Goal: Information Seeking & Learning: Learn about a topic

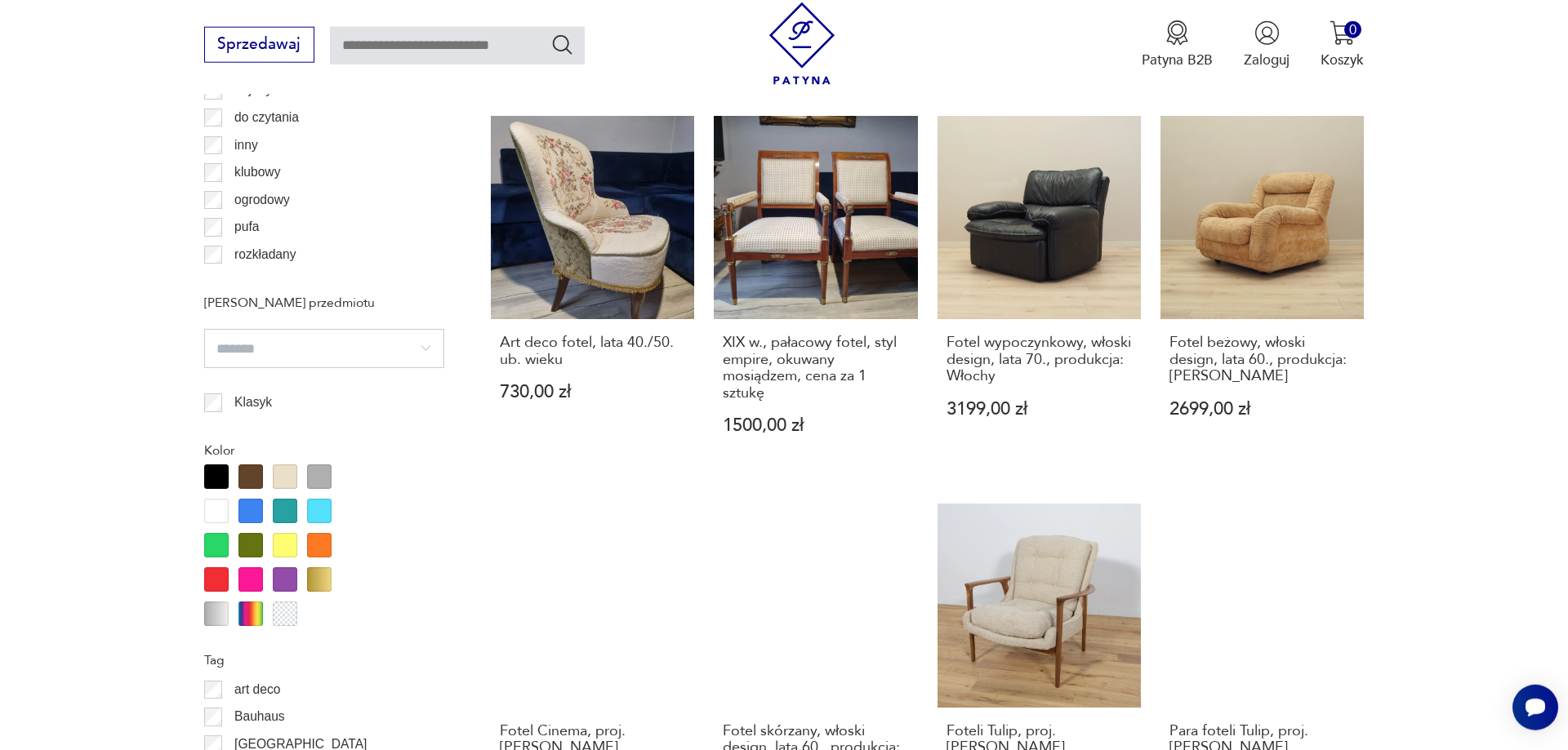
scroll to position [1792, 0]
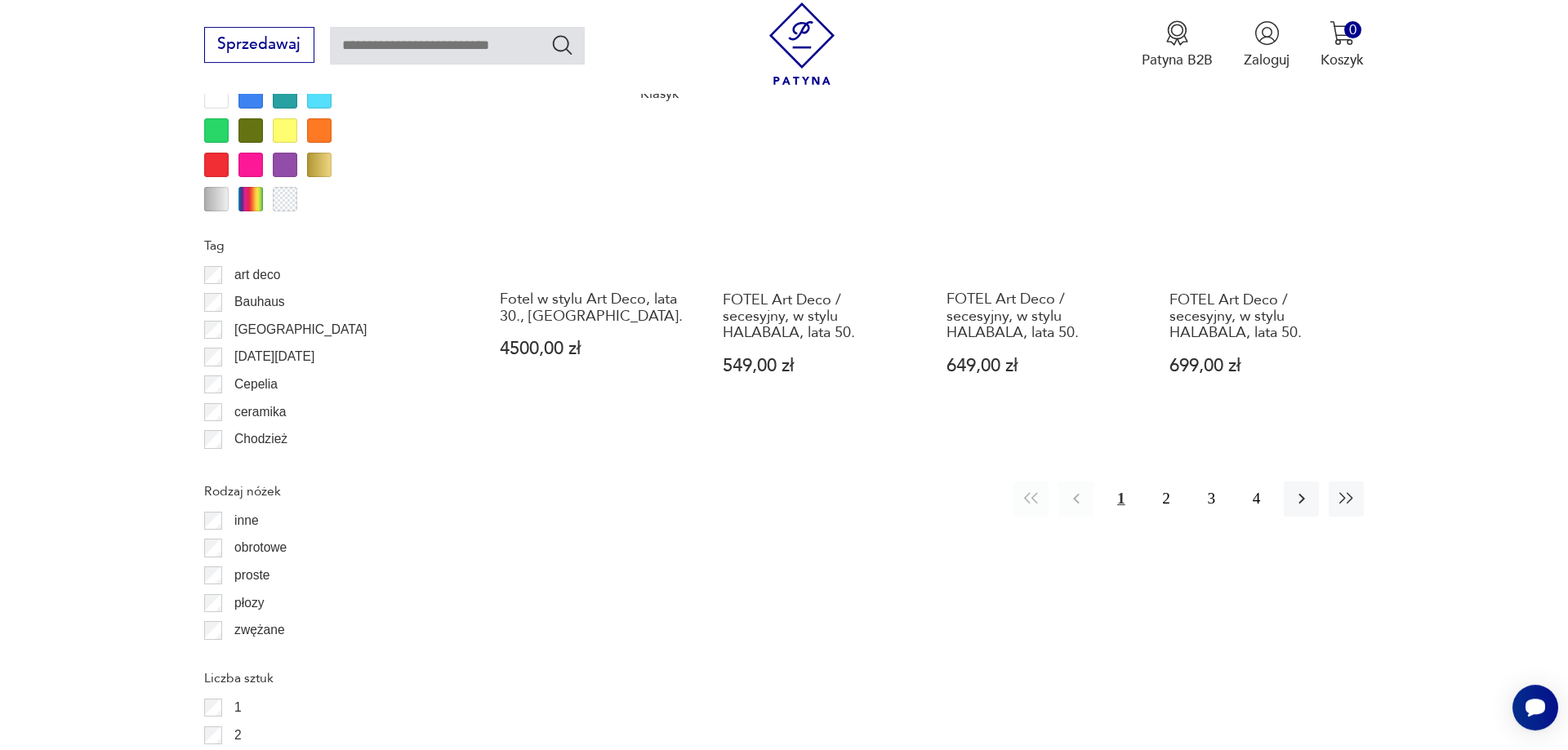
scroll to position [1959, 0]
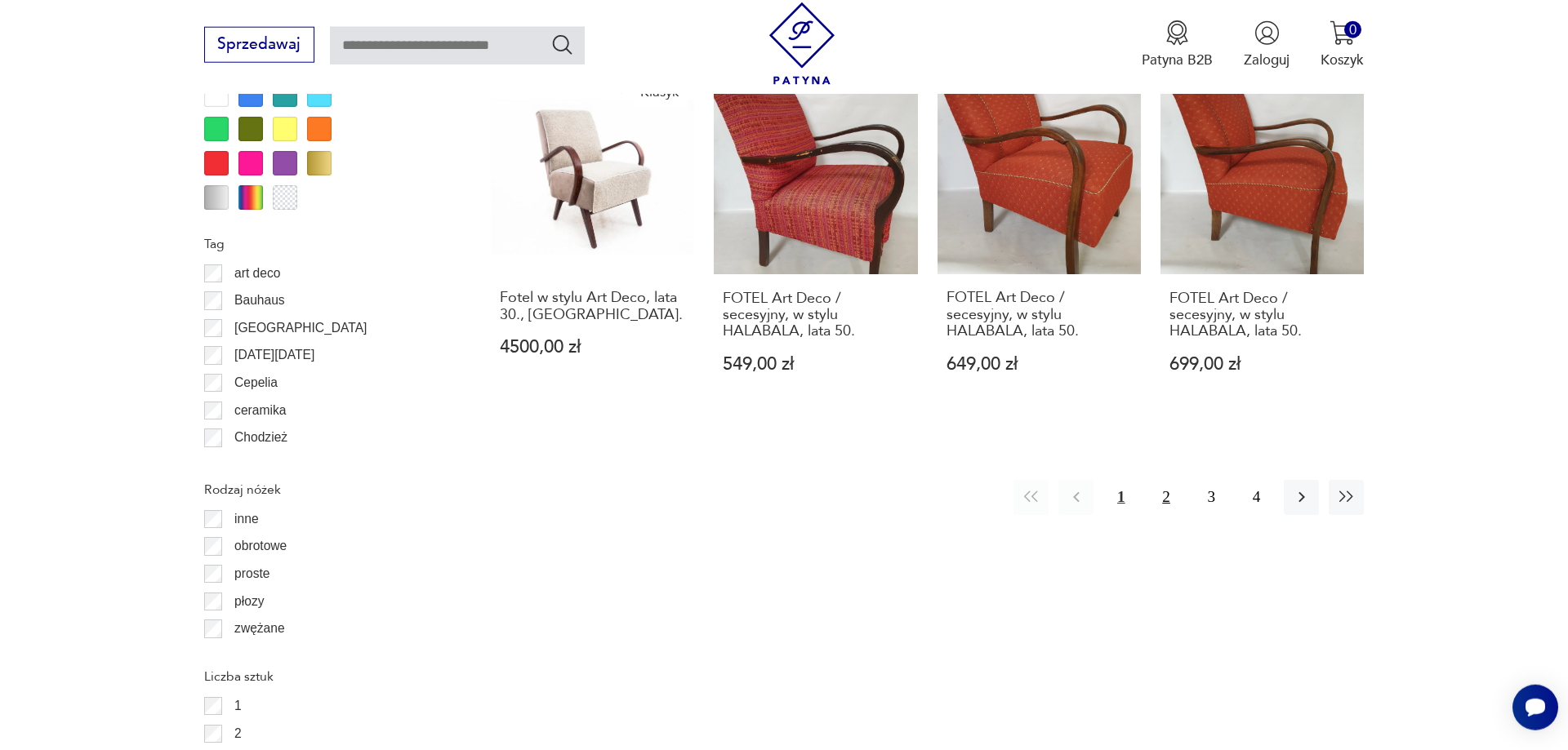
click at [1167, 480] on button "2" at bounding box center [1165, 498] width 35 height 35
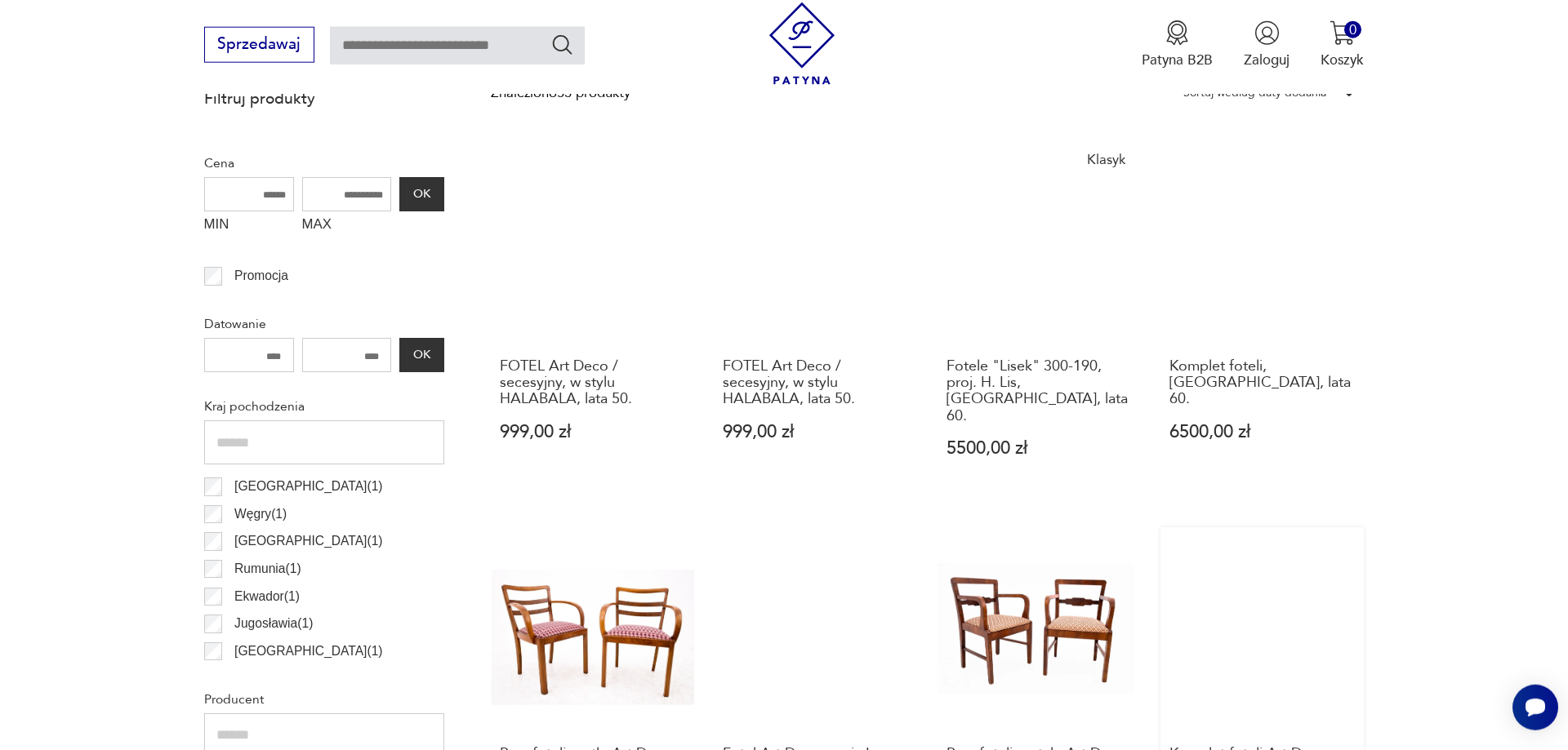
scroll to position [960, 0]
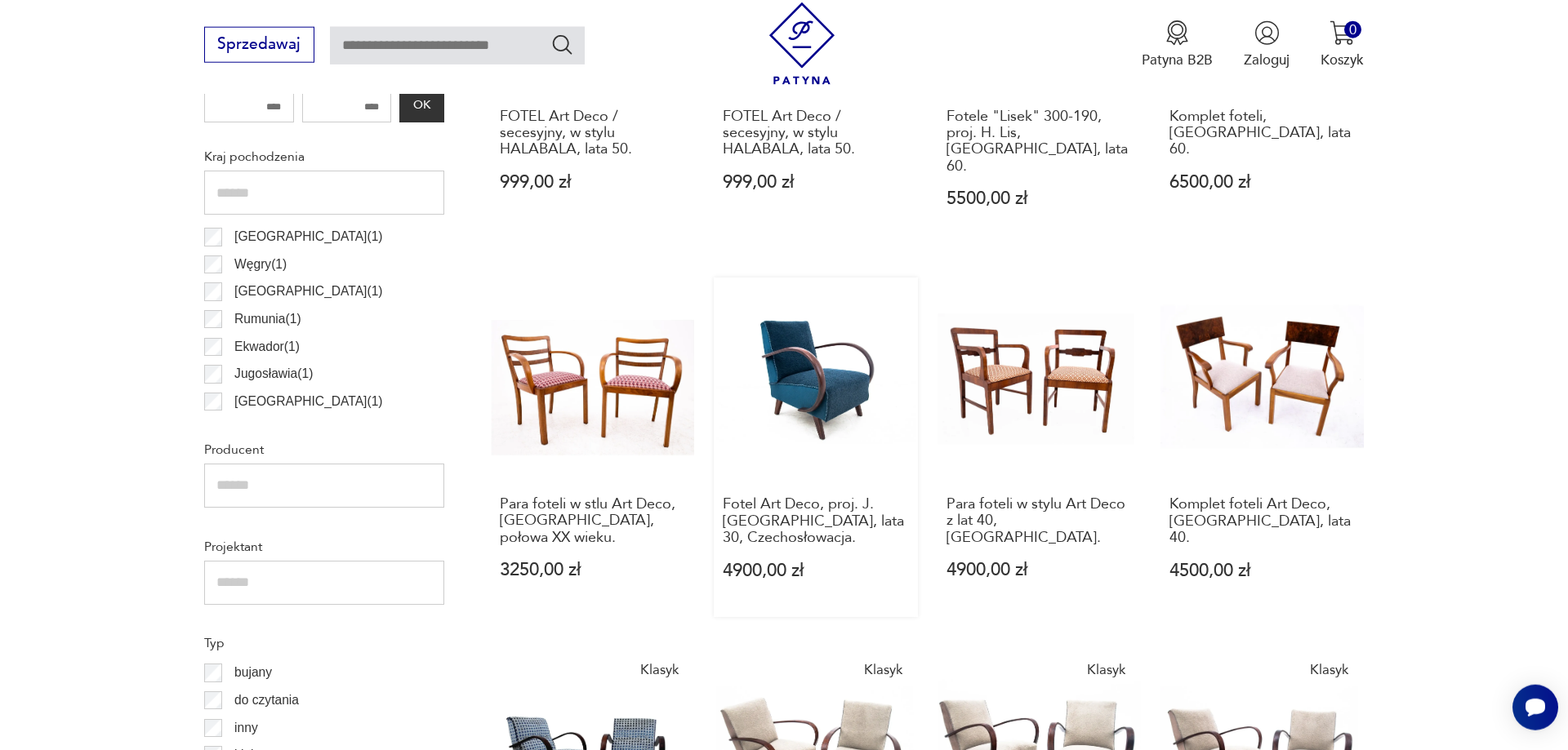
click at [814, 387] on link "Fotel Art Deco, proj. J. [GEOGRAPHIC_DATA], lata 30, Czechosłowacja. 4900,00 zł" at bounding box center [816, 448] width 204 height 341
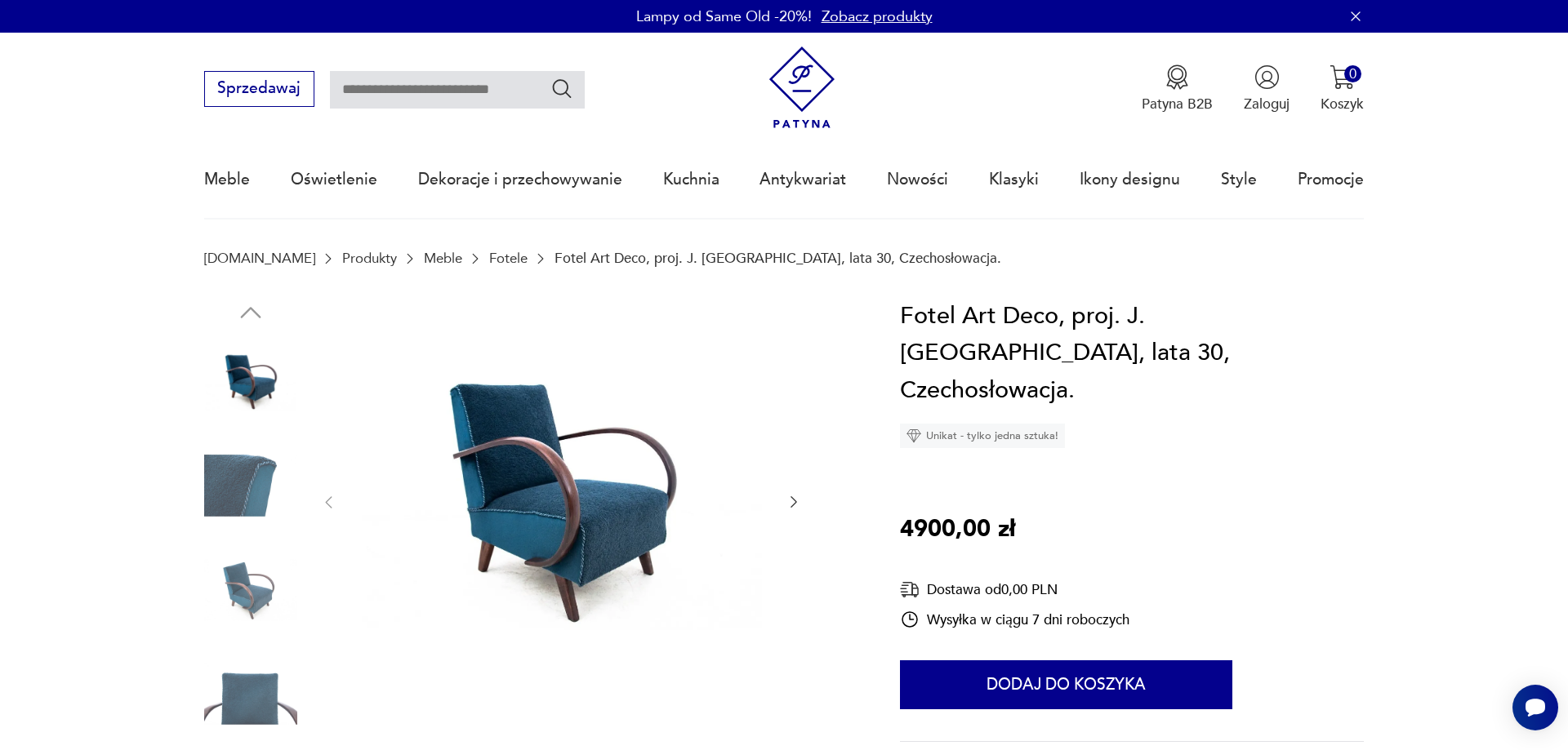
click at [246, 586] on img at bounding box center [250, 590] width 93 height 93
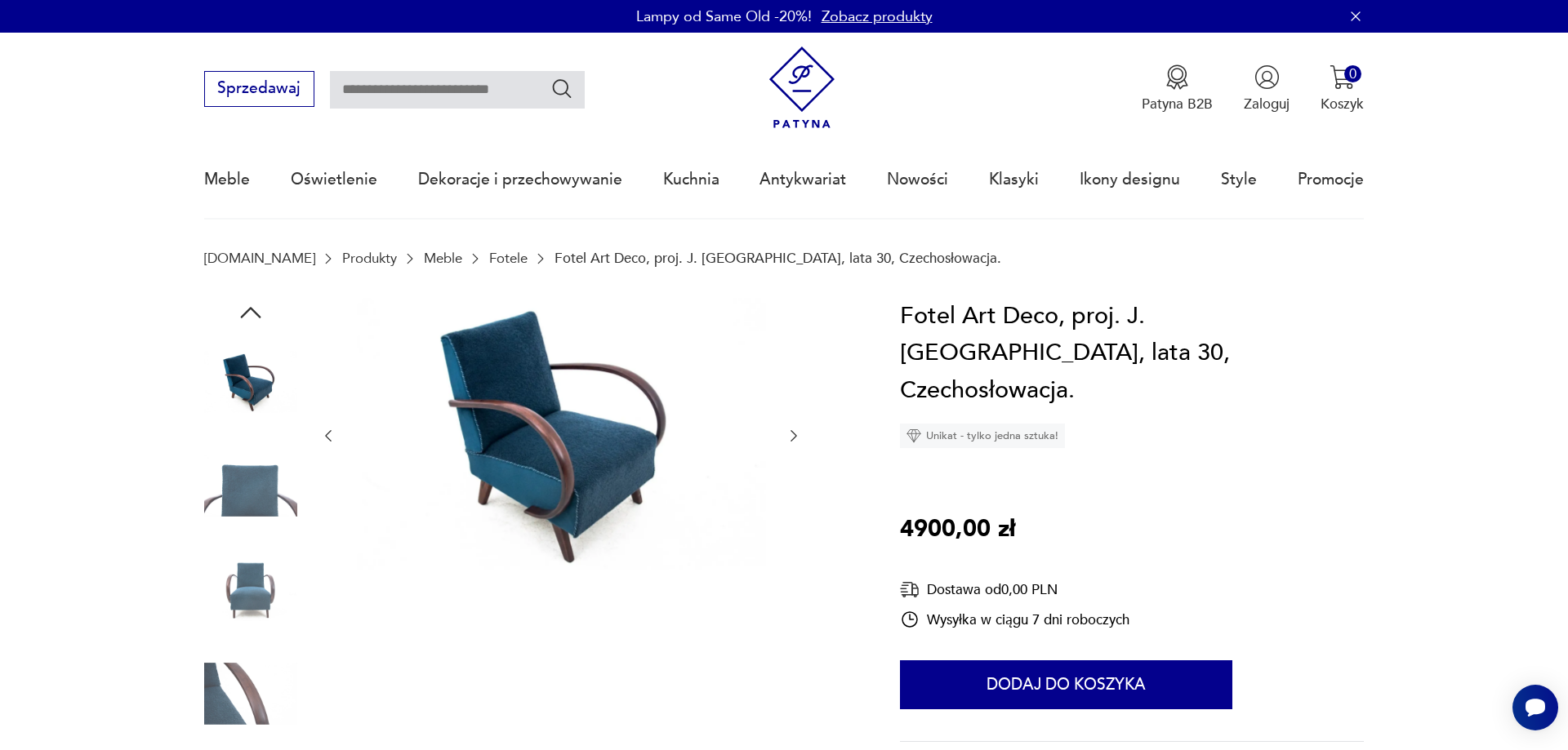
click at [796, 436] on icon "button" at bounding box center [793, 435] width 6 height 11
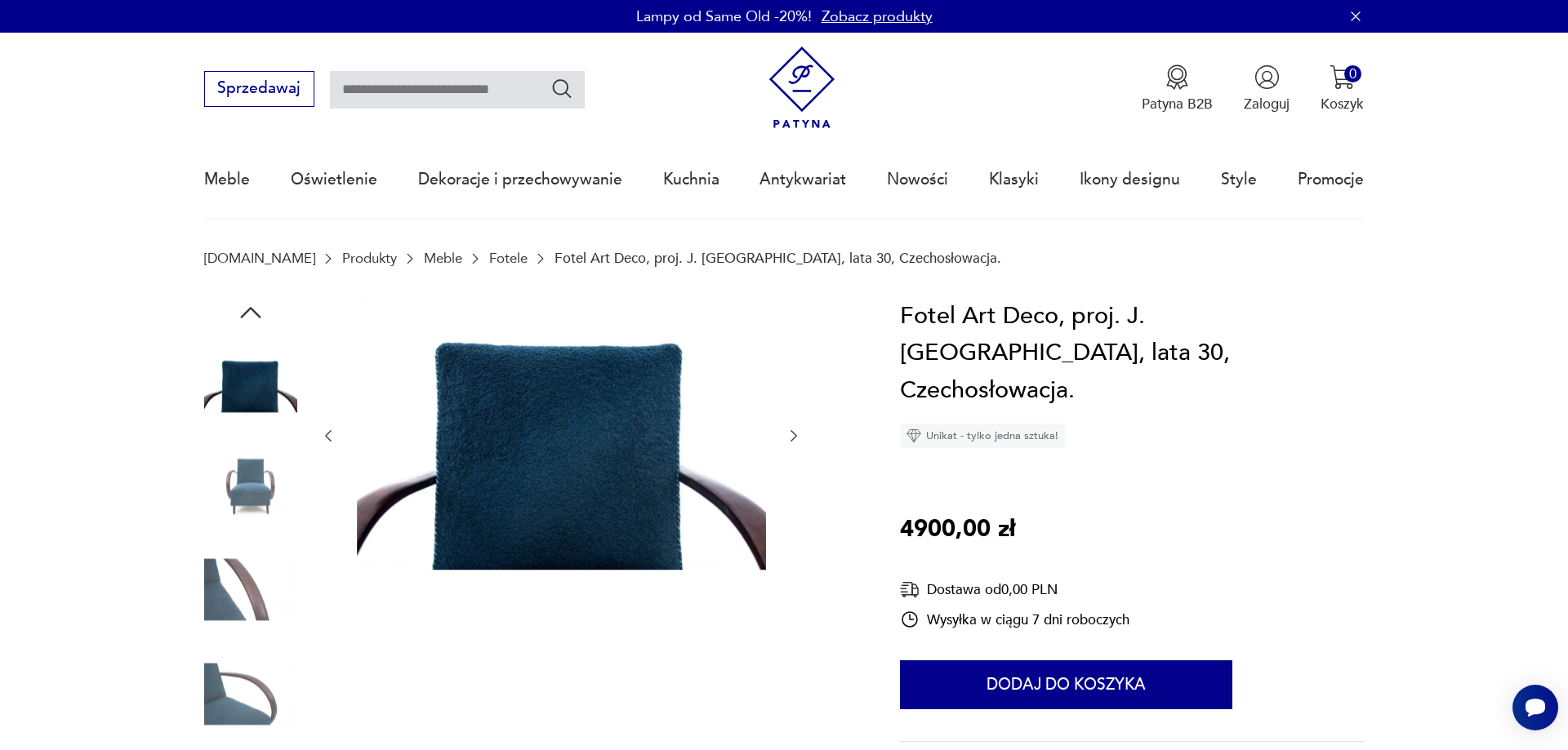
click at [796, 436] on icon "button" at bounding box center [793, 435] width 6 height 11
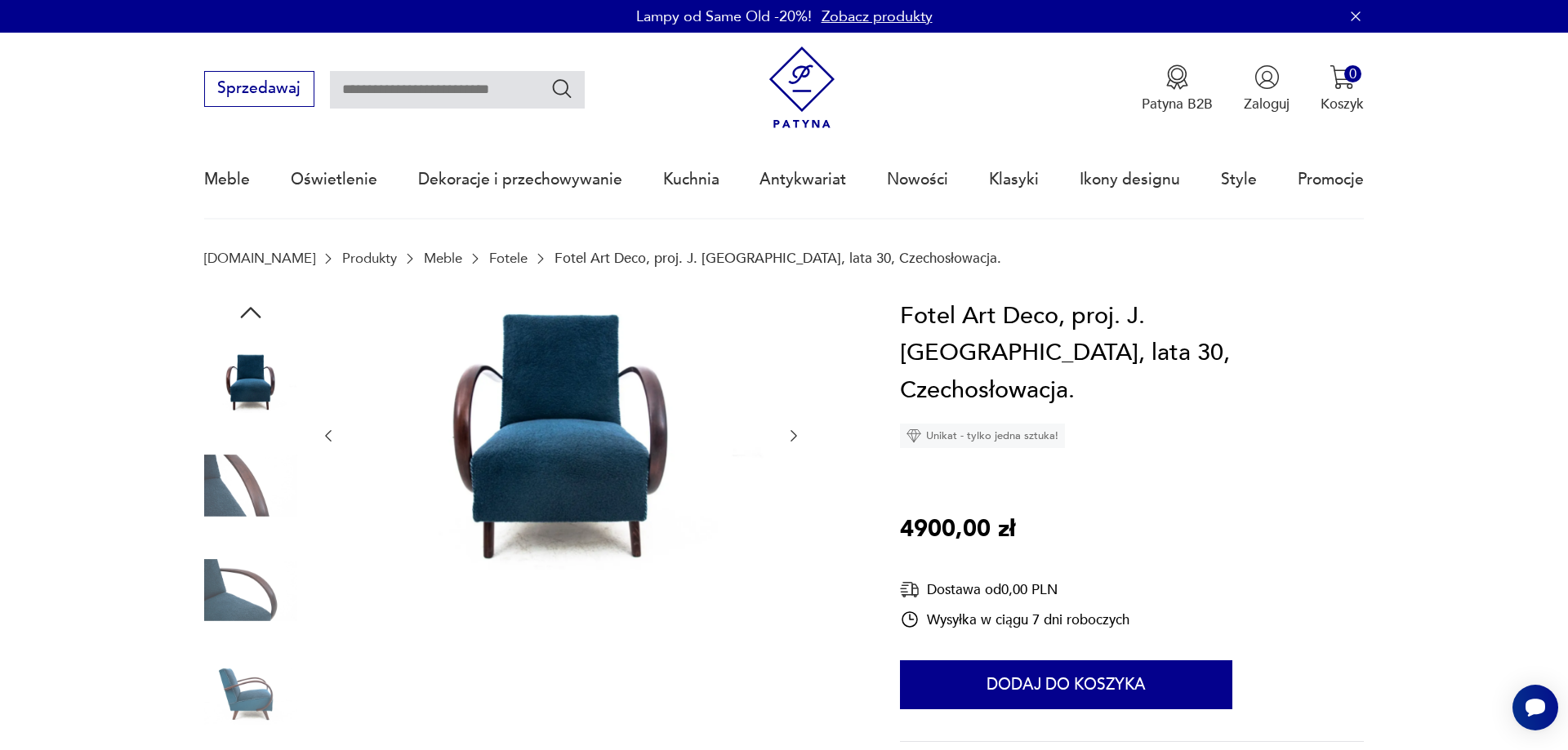
click at [796, 436] on icon "button" at bounding box center [793, 435] width 6 height 11
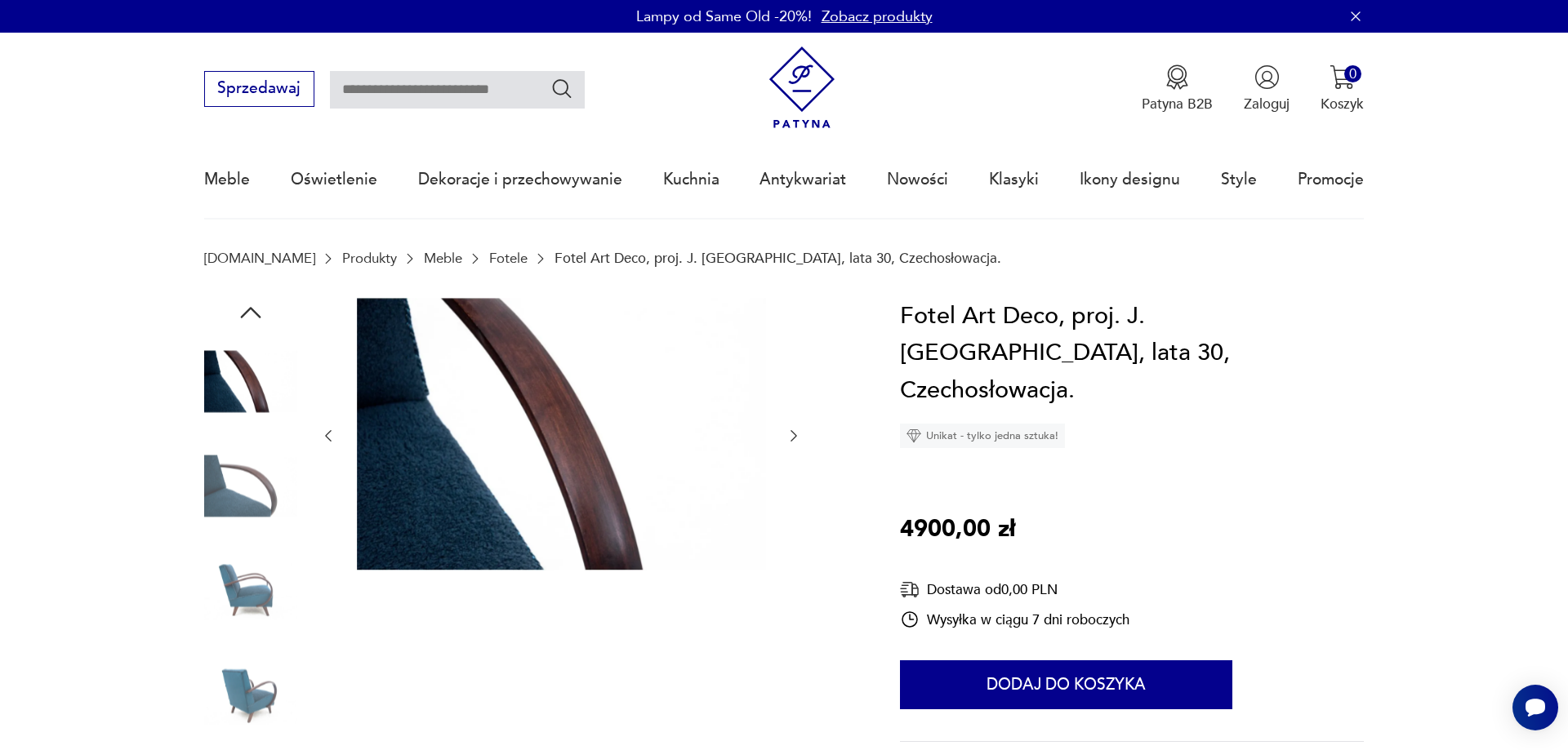
click at [796, 436] on icon "button" at bounding box center [793, 435] width 6 height 11
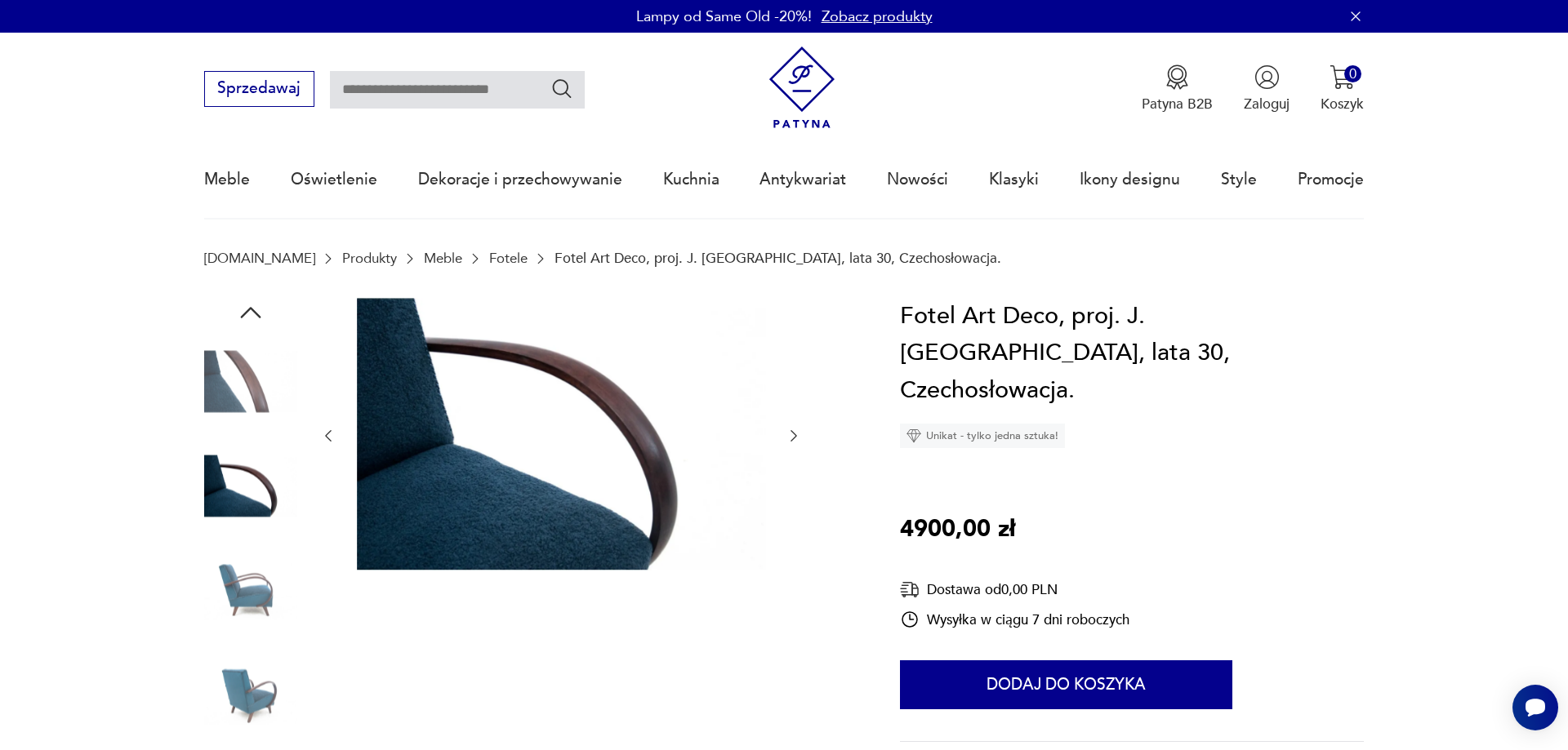
click at [796, 436] on icon "button" at bounding box center [793, 435] width 6 height 11
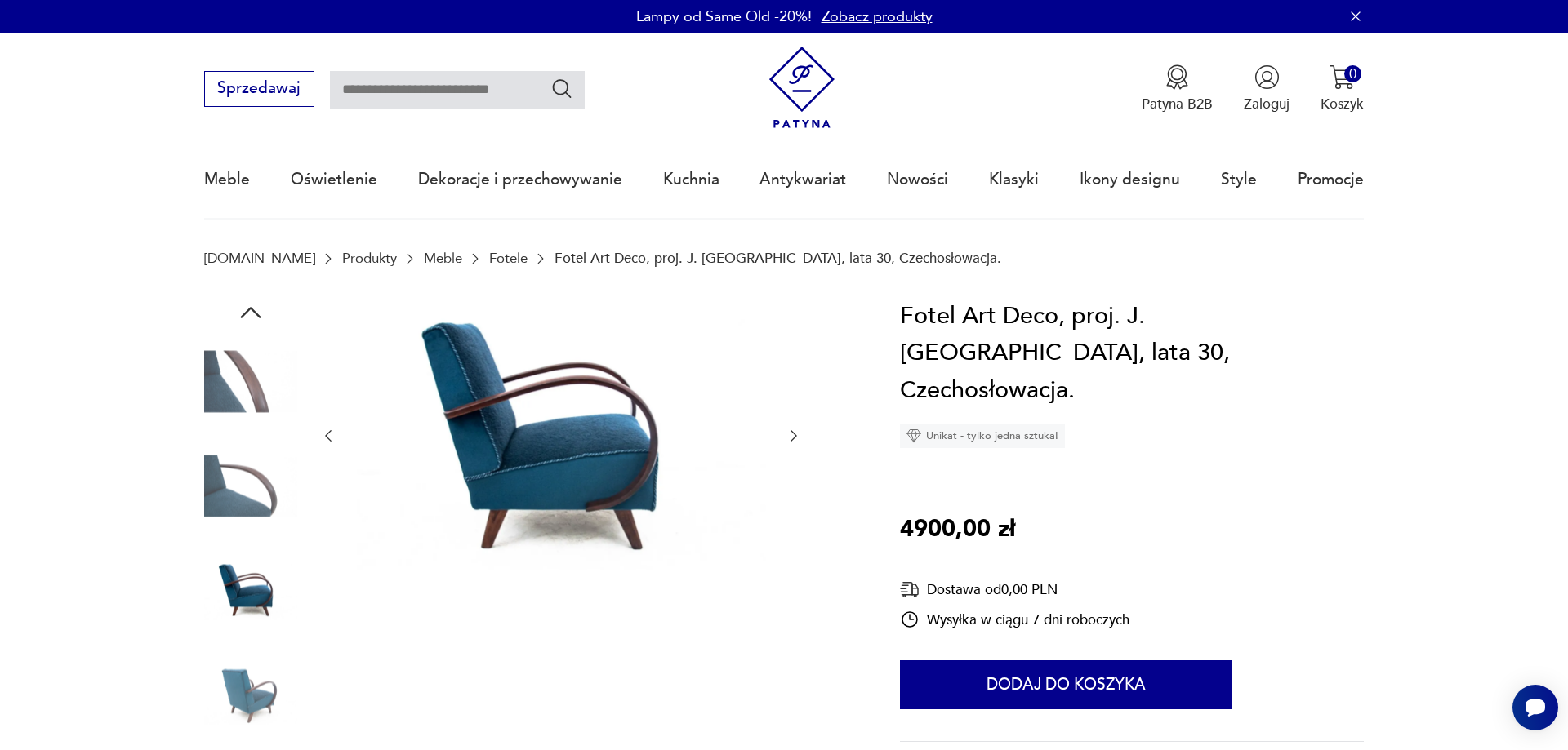
click at [796, 436] on icon "button" at bounding box center [793, 435] width 6 height 11
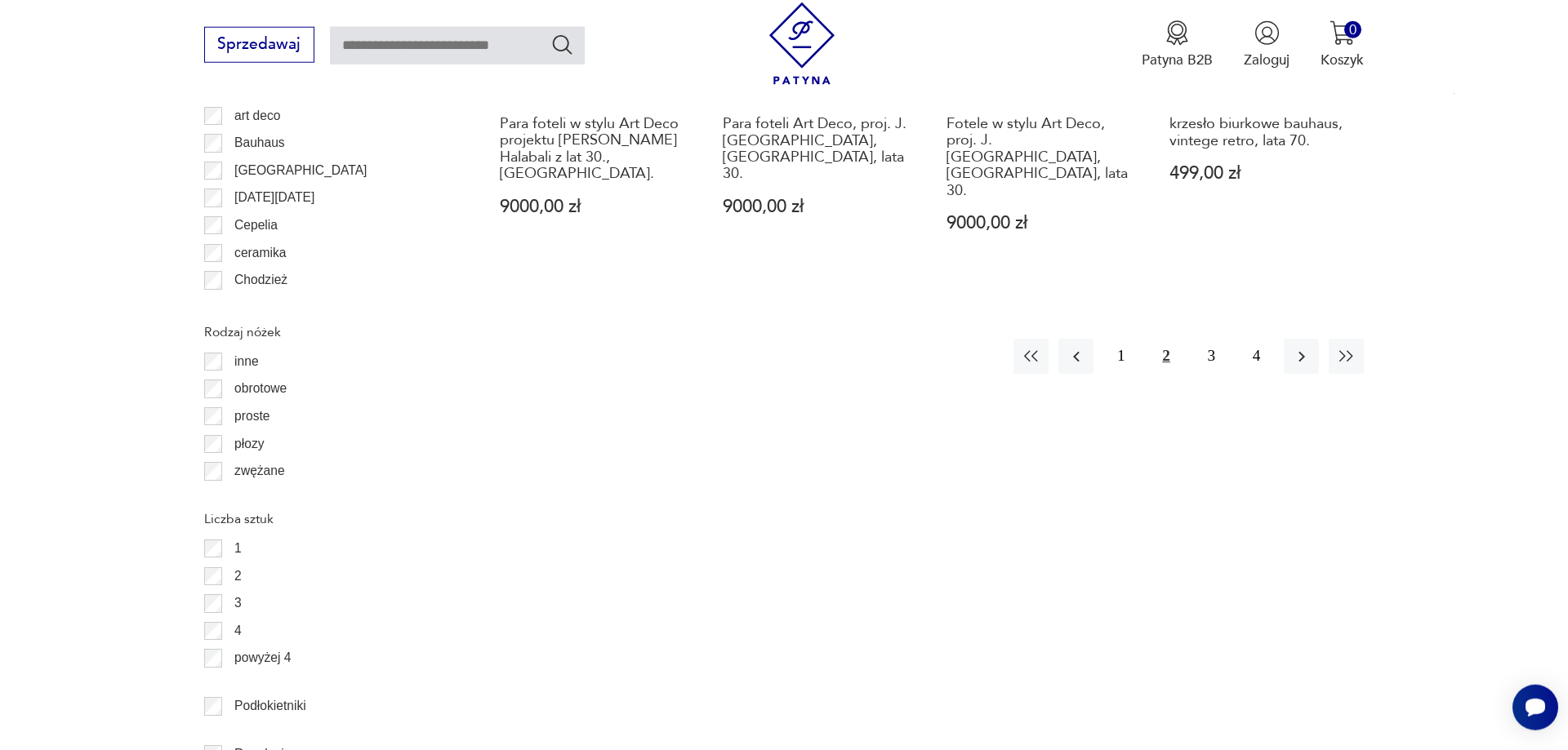
scroll to position [2125, 0]
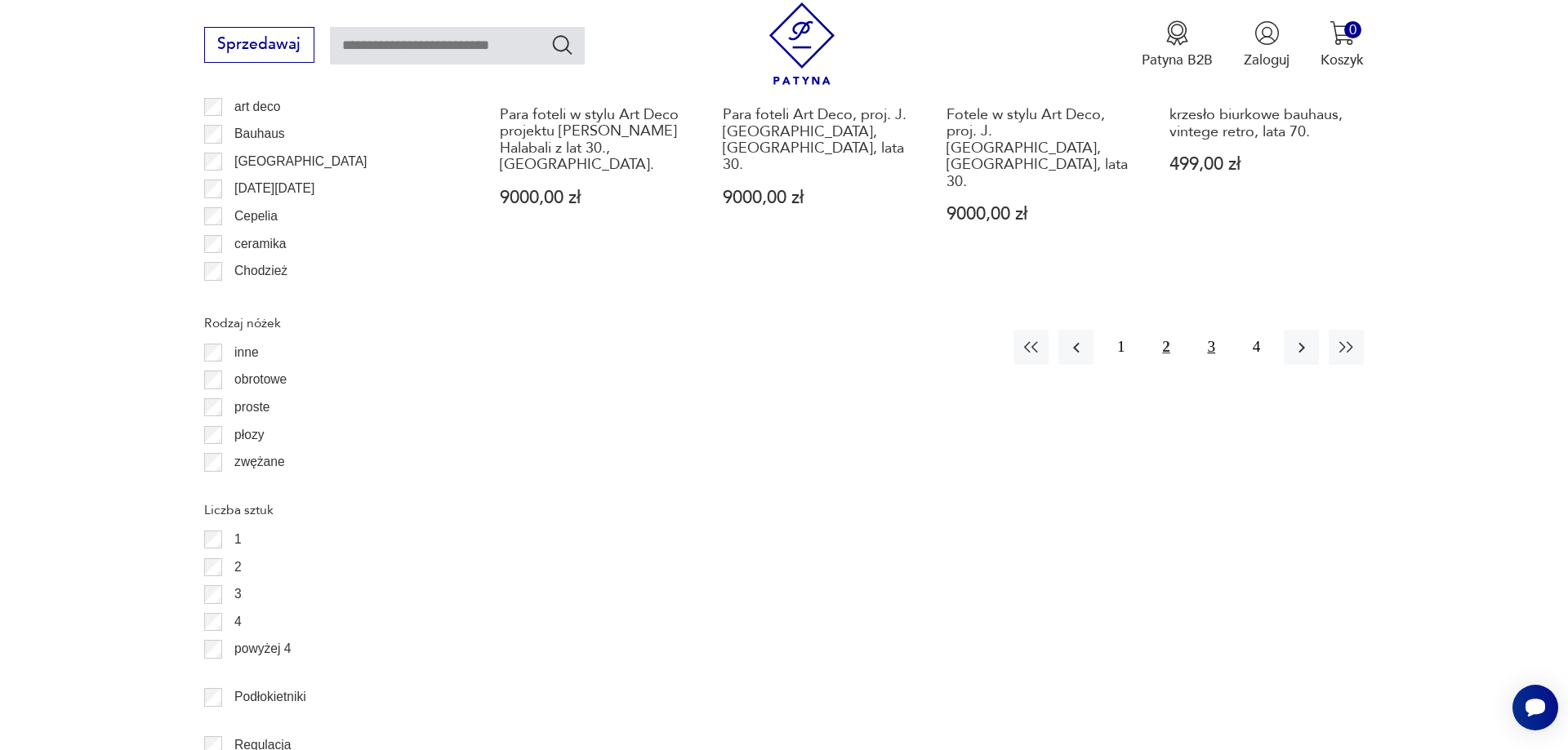
click at [1208, 330] on button "3" at bounding box center [1211, 348] width 35 height 35
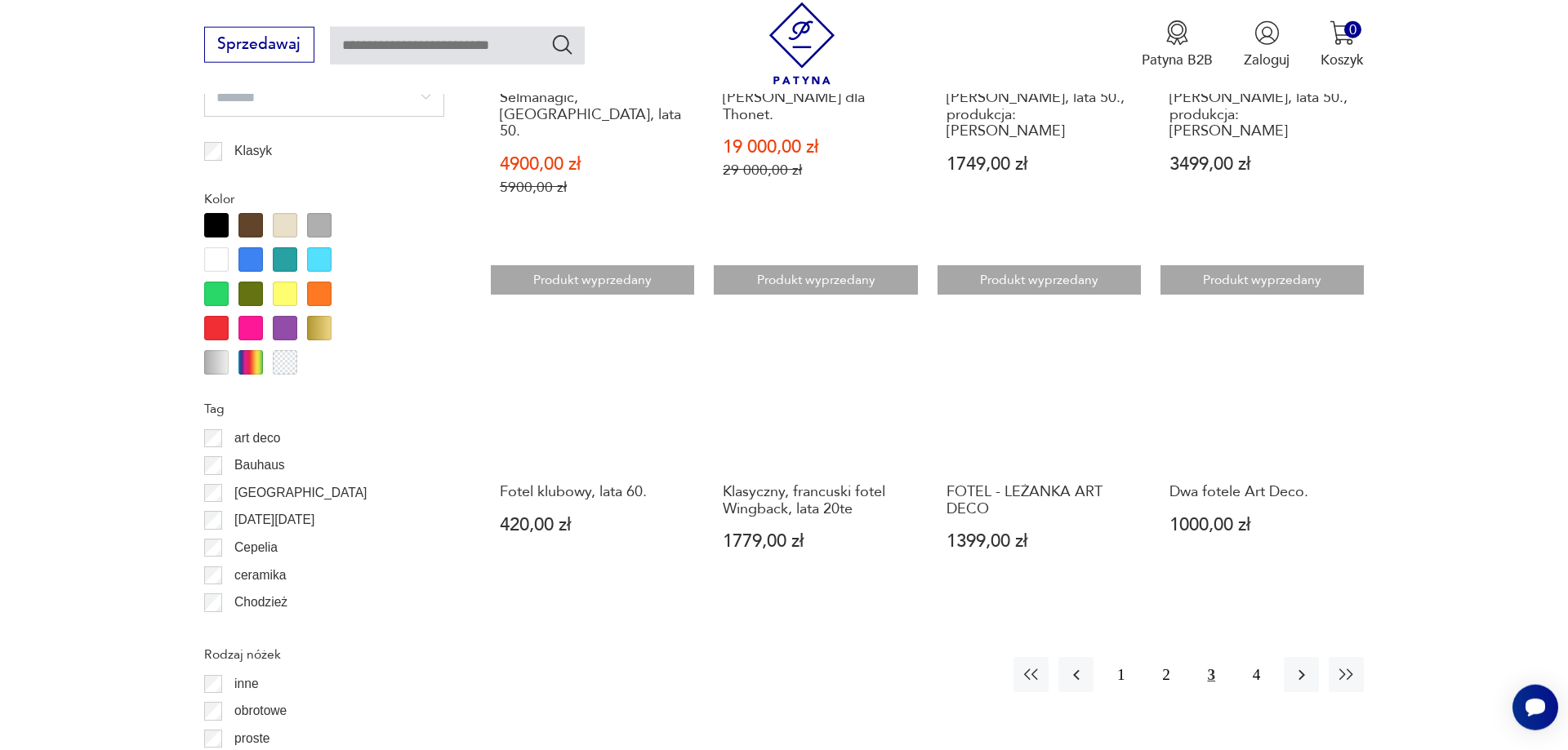
scroll to position [1959, 0]
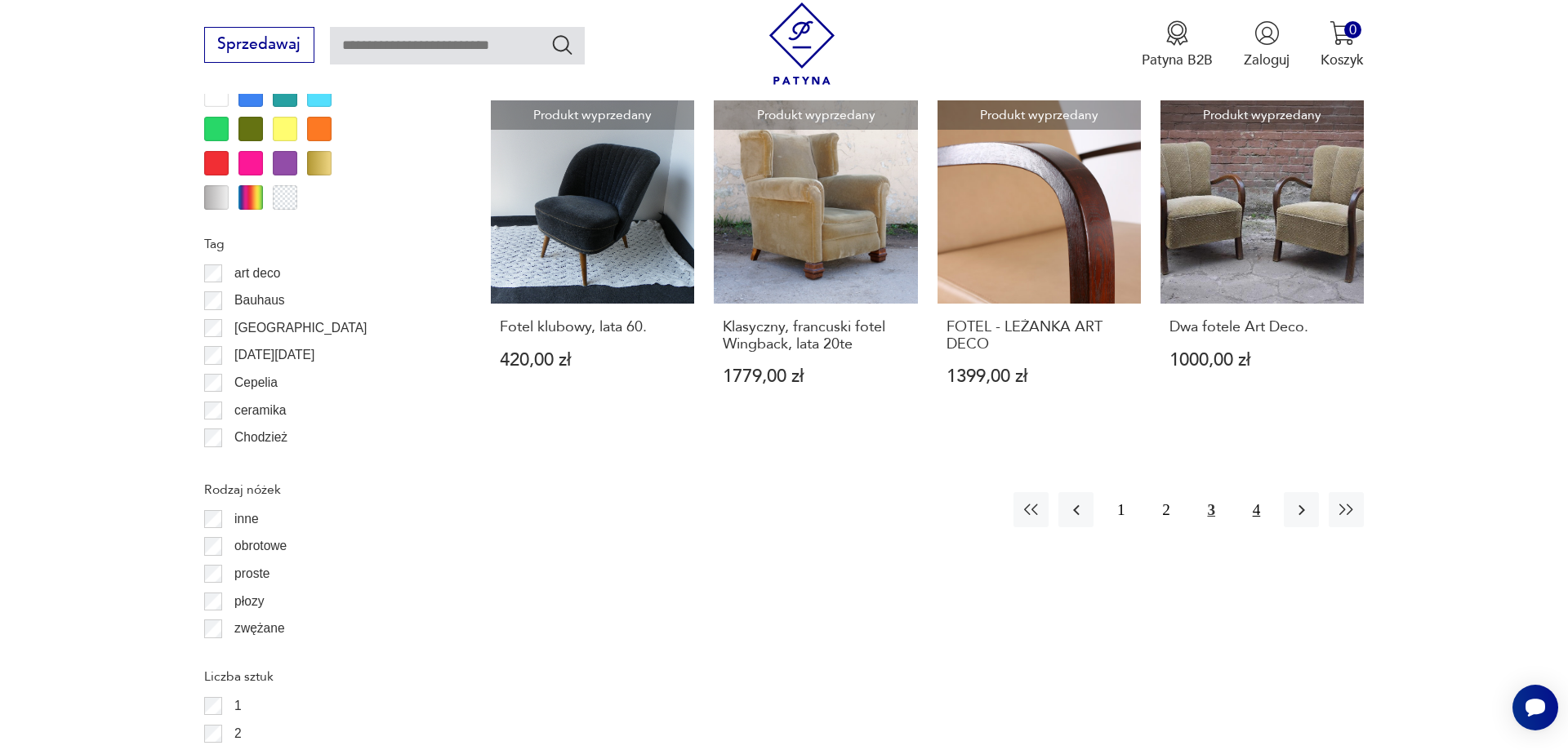
click at [1257, 492] on button "4" at bounding box center [1257, 509] width 35 height 35
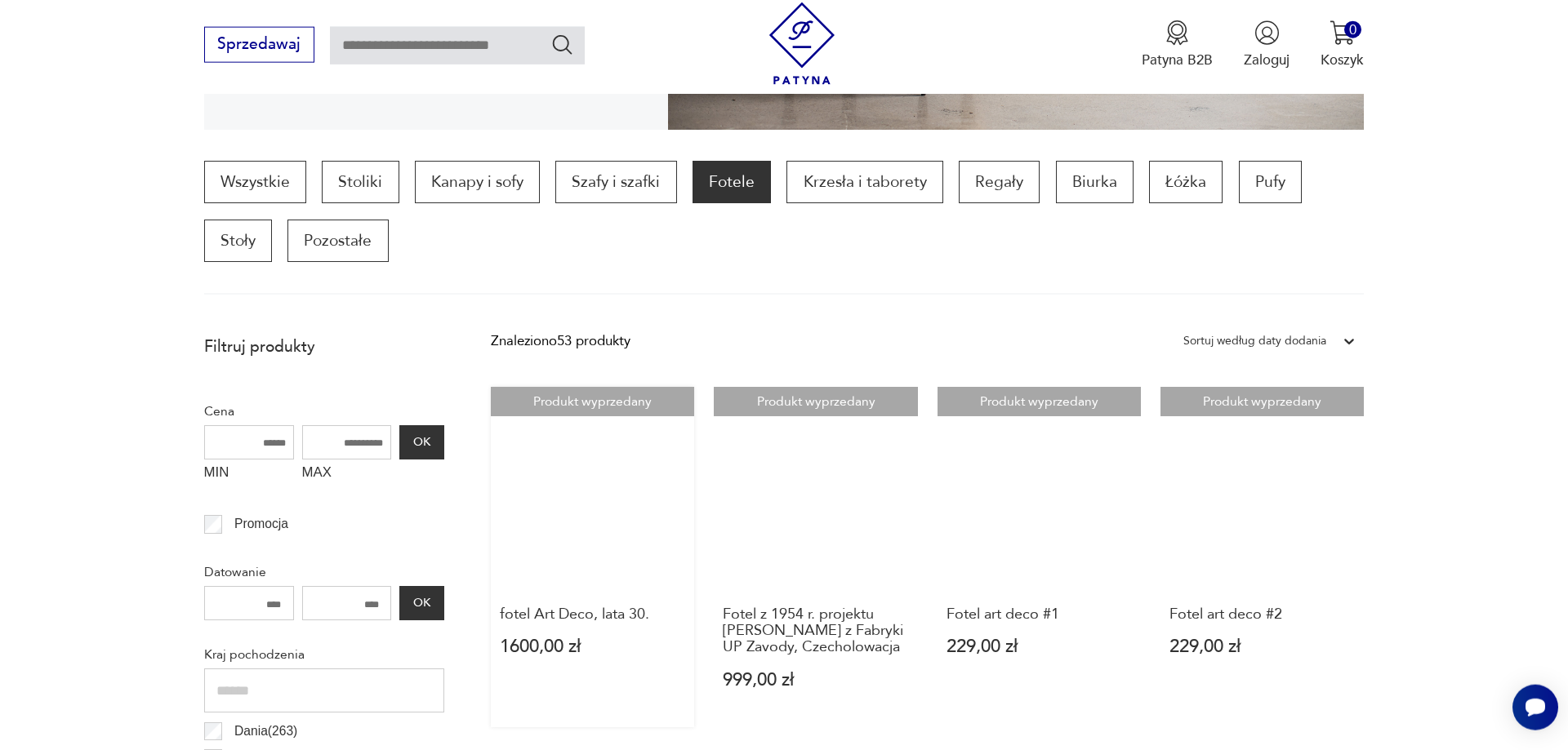
scroll to position [460, 0]
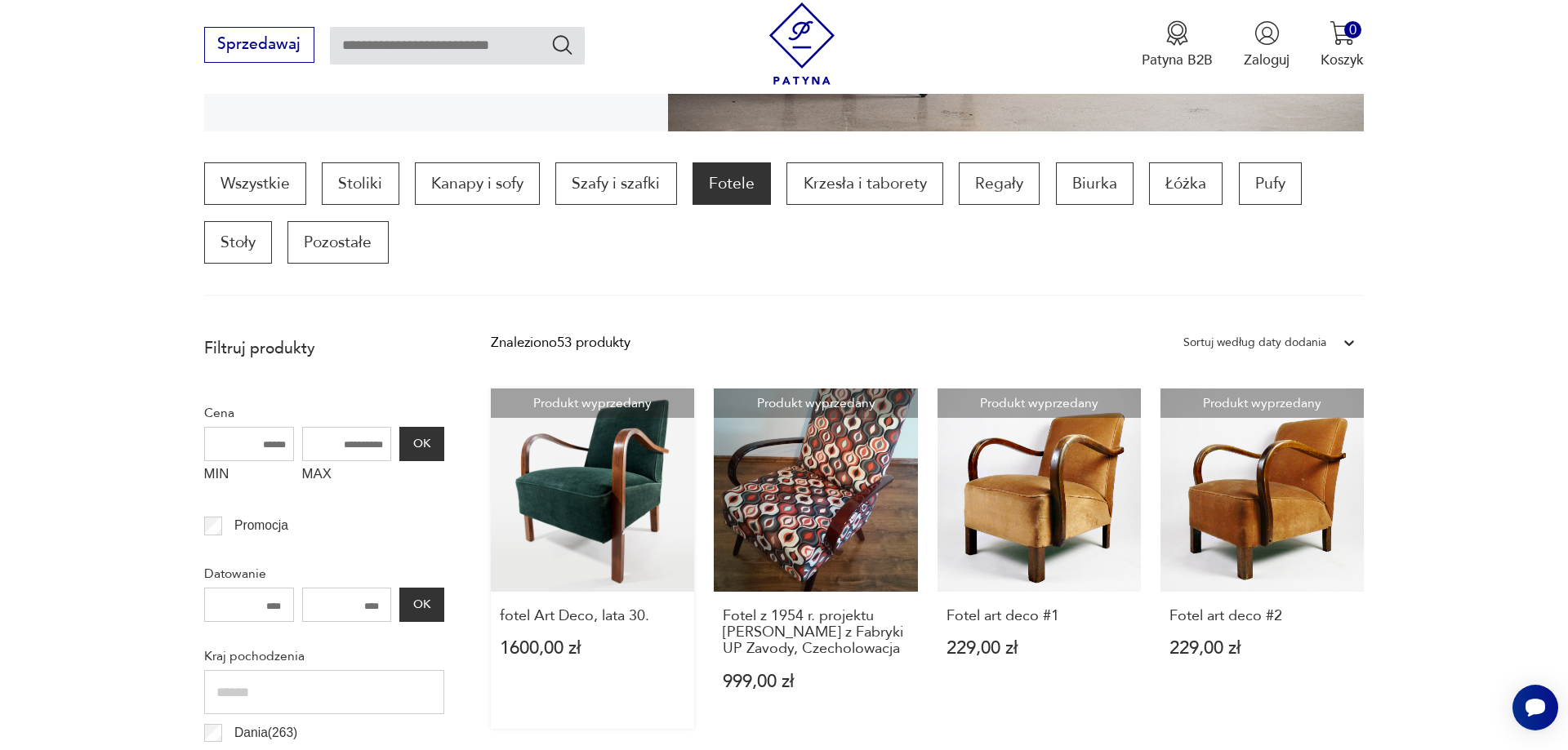
click at [621, 528] on link "Produkt wyprzedany fotel Art Deco, lata 30. 1600,00 zł" at bounding box center [593, 558] width 204 height 341
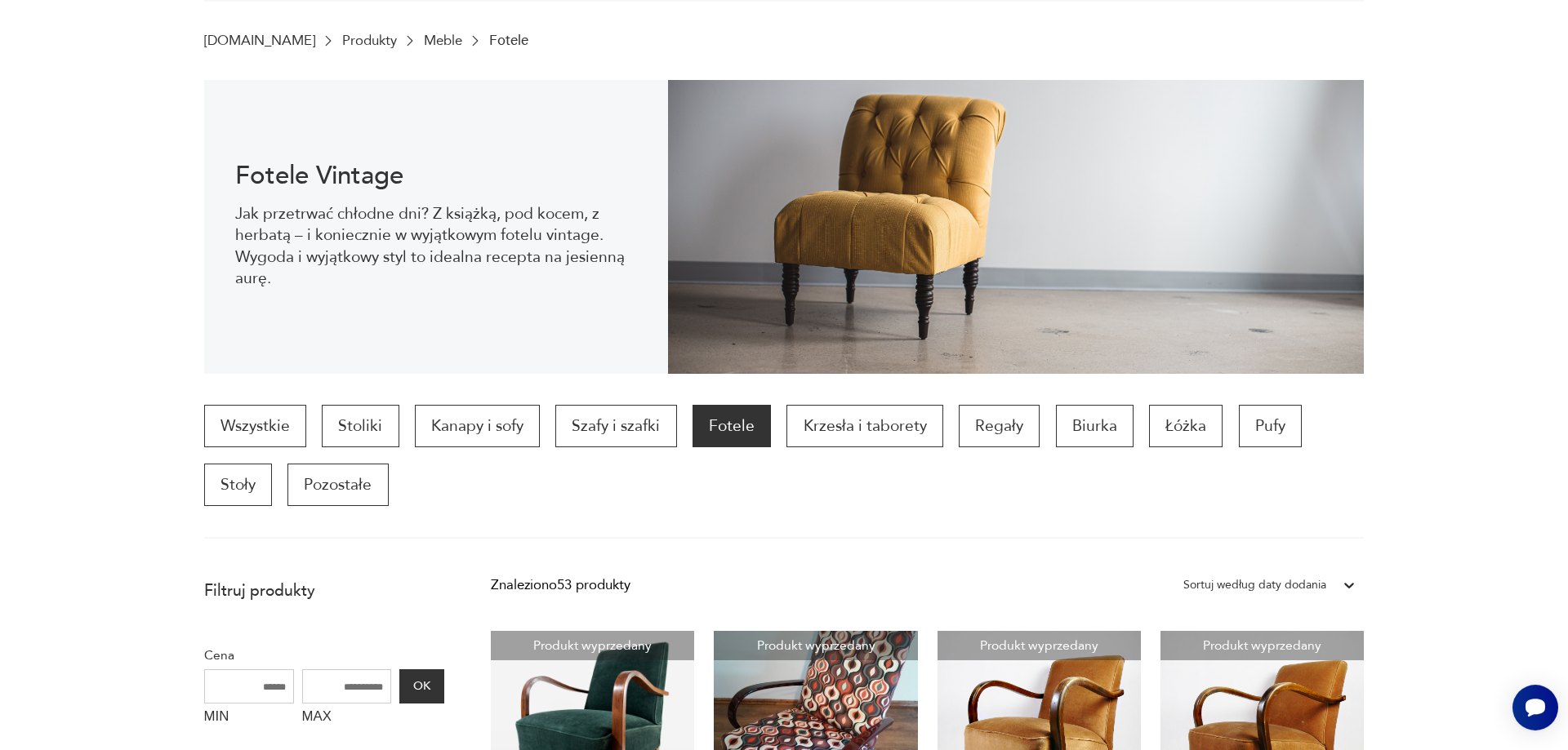
scroll to position [44, 0]
